Goal: Find specific page/section: Find specific page/section

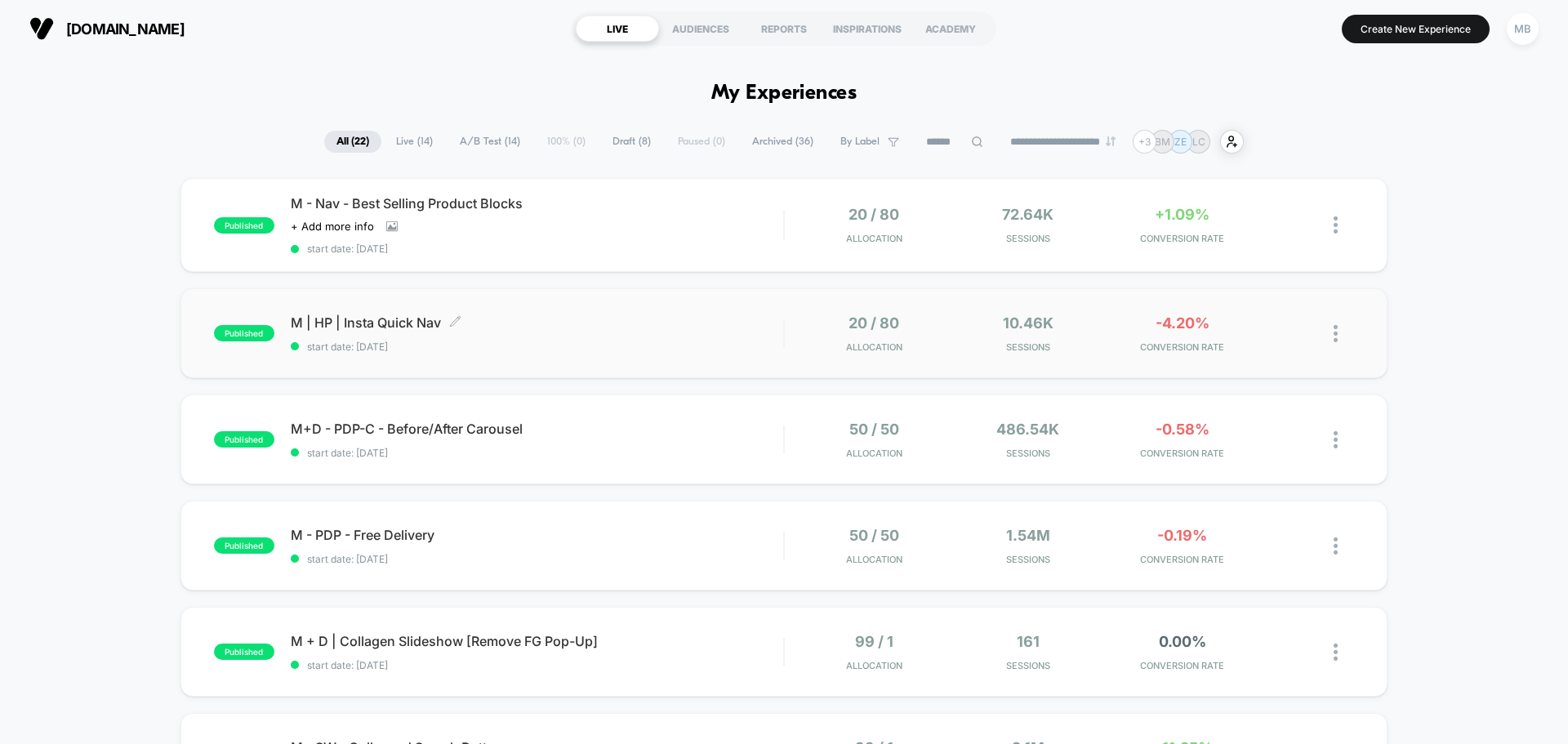
click at [569, 330] on span "M | HP | Insta Quick Nav Click to edit experience details" at bounding box center [536, 322] width 493 height 16
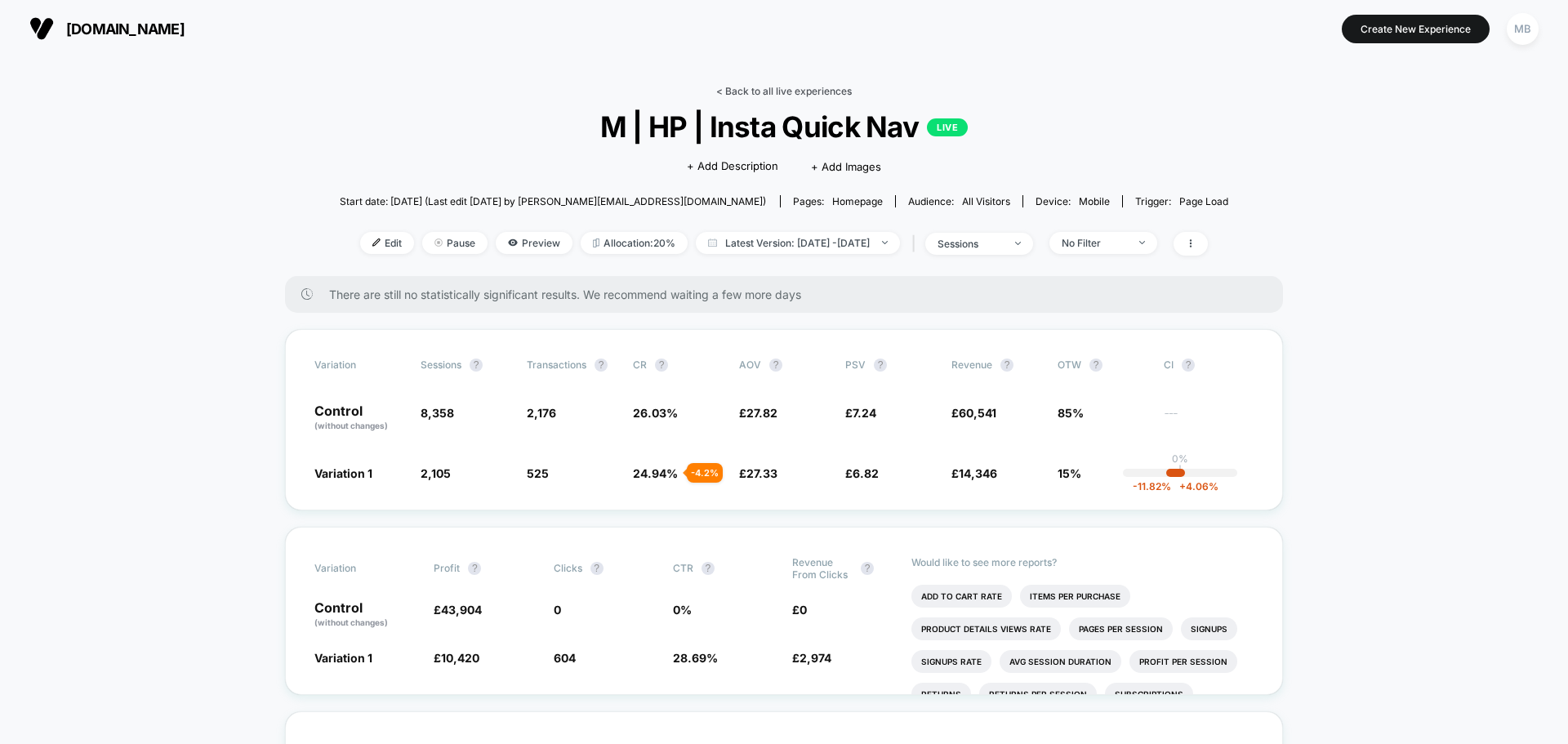
click at [792, 89] on link "< Back to all live experiences" at bounding box center [784, 90] width 135 height 12
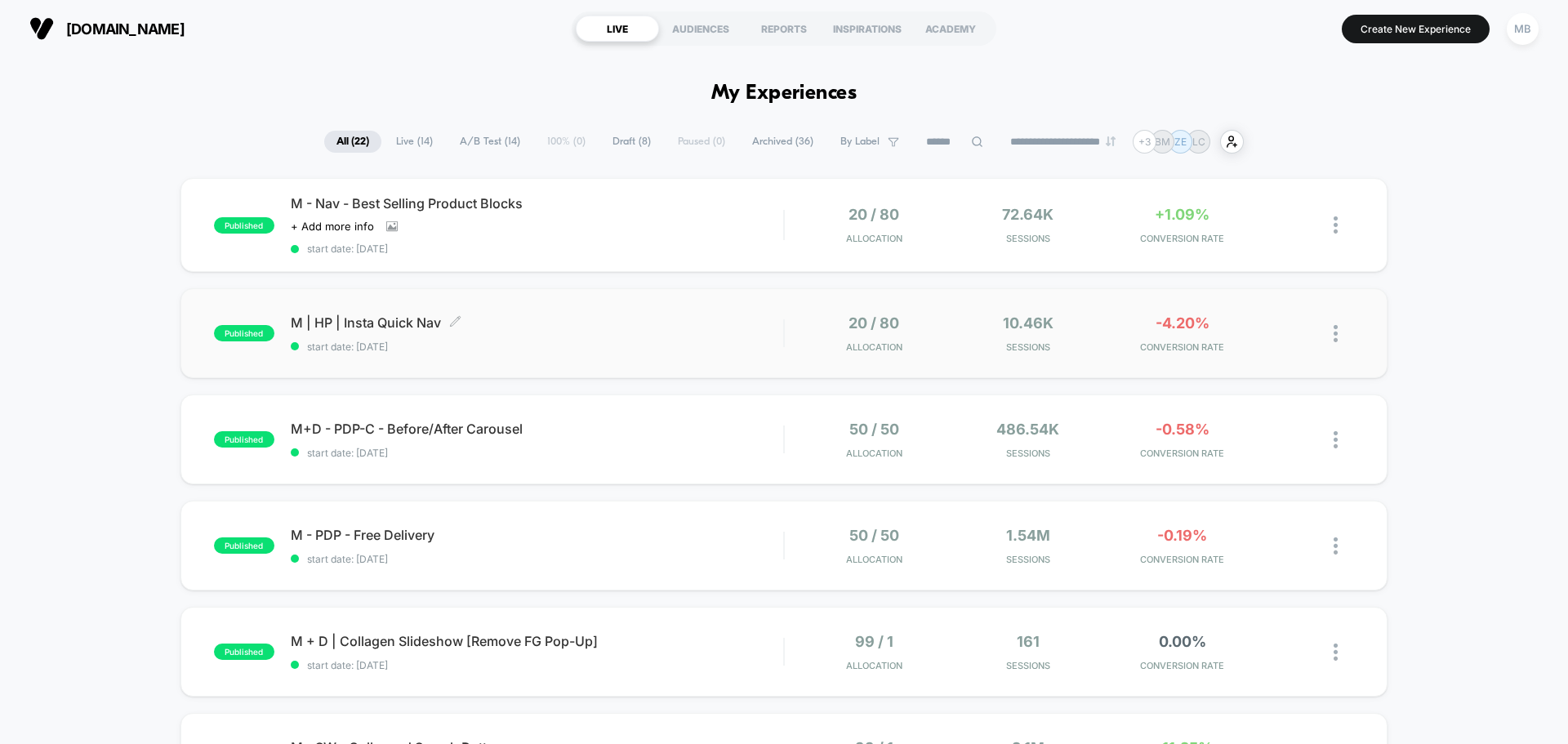
click at [632, 334] on div "M | HP | Insta Quick Nav Click to edit experience details Click to edit experie…" at bounding box center [536, 333] width 493 height 38
